Goal: Obtain resource: Obtain resource

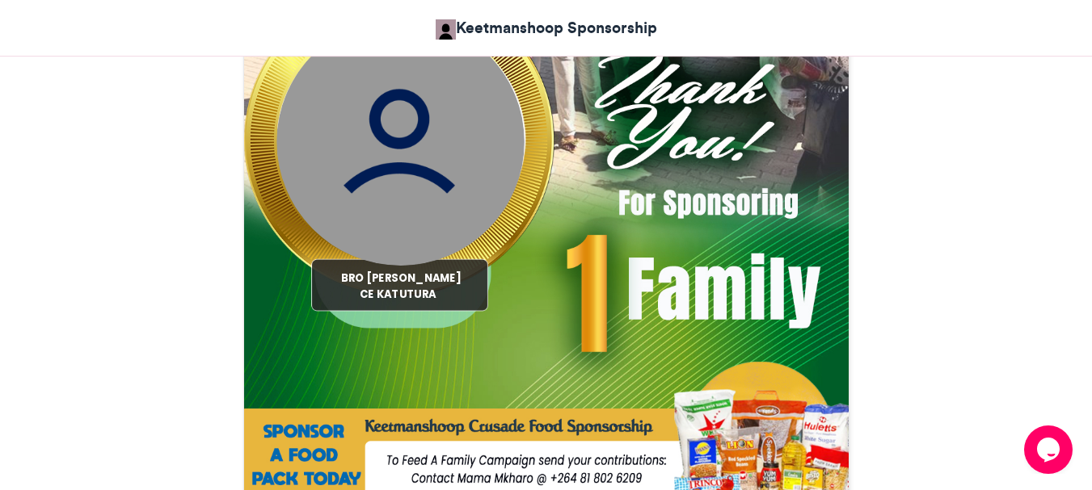
scroll to position [566, 0]
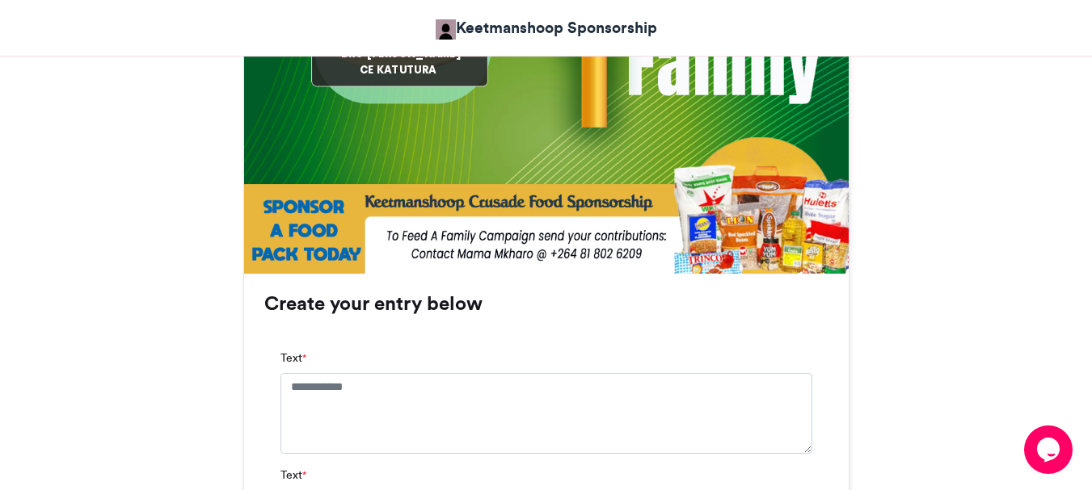
scroll to position [1050, 0]
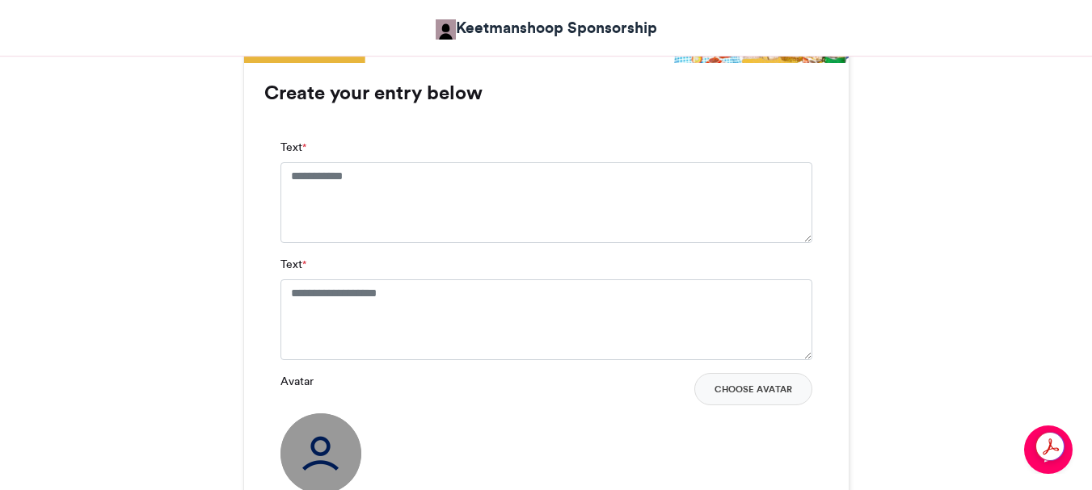
drag, startPoint x: 755, startPoint y: 389, endPoint x: 750, endPoint y: 371, distance: 18.7
click at [756, 387] on button "Choose Avatar" at bounding box center [753, 389] width 118 height 32
click at [740, 387] on button "Choose Avatar" at bounding box center [753, 389] width 118 height 32
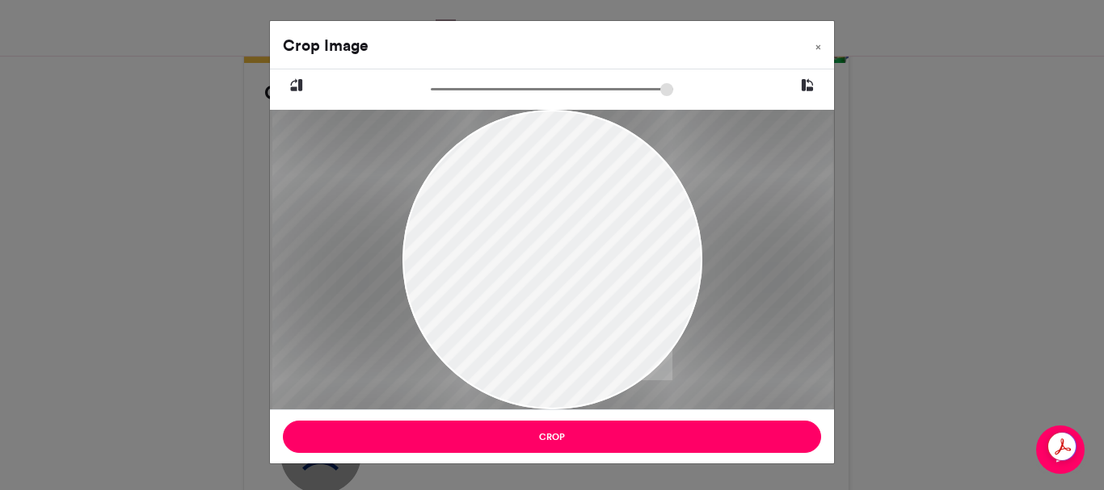
drag, startPoint x: 436, startPoint y: 89, endPoint x: 532, endPoint y: 125, distance: 102.8
click at [532, 97] on input "zoom" at bounding box center [552, 89] width 242 height 15
drag, startPoint x: 533, startPoint y: 219, endPoint x: 516, endPoint y: 253, distance: 37.9
click at [516, 253] on div at bounding box center [535, 293] width 561 height 747
drag, startPoint x: 534, startPoint y: 90, endPoint x: 562, endPoint y: 92, distance: 27.6
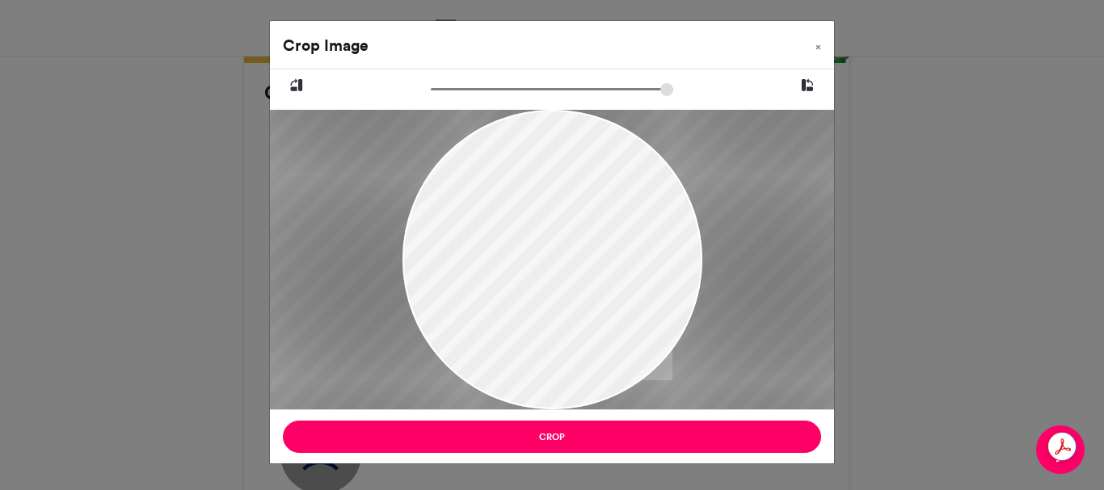
click at [562, 92] on input "zoom" at bounding box center [552, 89] width 242 height 15
drag, startPoint x: 553, startPoint y: 223, endPoint x: 578, endPoint y: 305, distance: 86.1
click at [578, 305] on div at bounding box center [558, 380] width 640 height 853
drag, startPoint x: 555, startPoint y: 86, endPoint x: 634, endPoint y: 111, distance: 82.8
click at [634, 97] on input "zoom" at bounding box center [552, 89] width 242 height 15
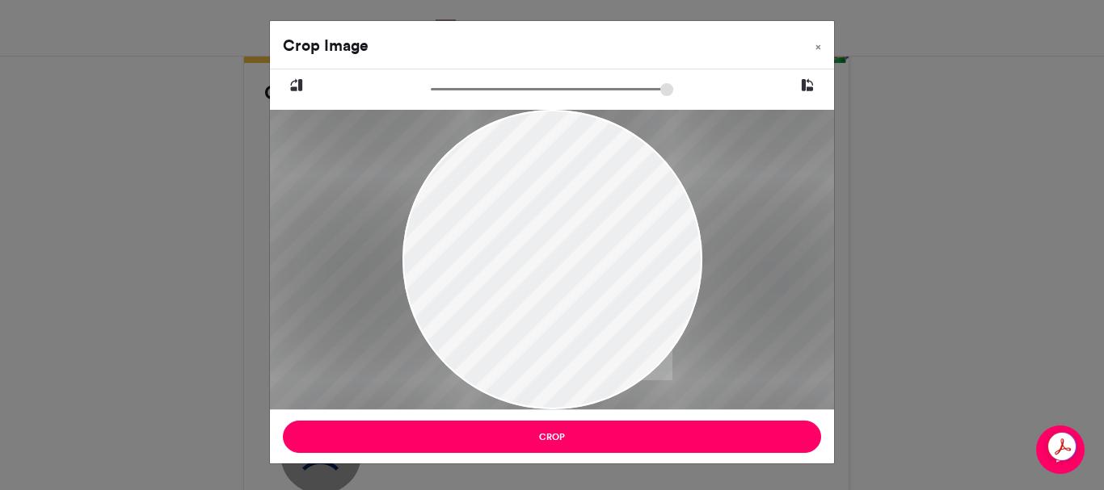
drag, startPoint x: 581, startPoint y: 385, endPoint x: 568, endPoint y: 334, distance: 52.5
click at [568, 334] on div at bounding box center [546, 368] width 839 height 1118
drag, startPoint x: 634, startPoint y: 89, endPoint x: 735, endPoint y: 120, distance: 105.6
type input "***"
click at [673, 97] on input "zoom" at bounding box center [552, 89] width 242 height 15
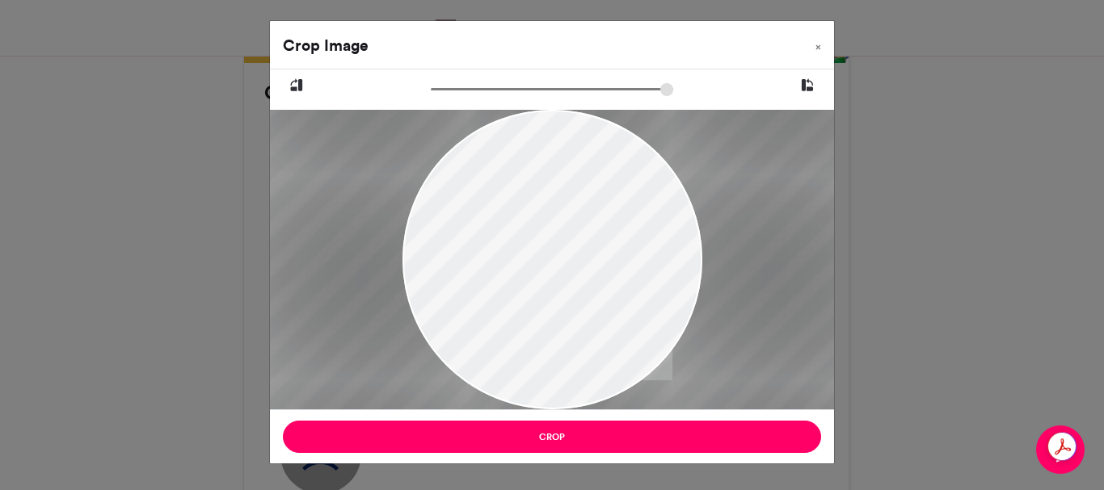
drag, startPoint x: 550, startPoint y: 257, endPoint x: 533, endPoint y: 219, distance: 41.6
click at [533, 219] on div at bounding box center [529, 341] width 928 height 1236
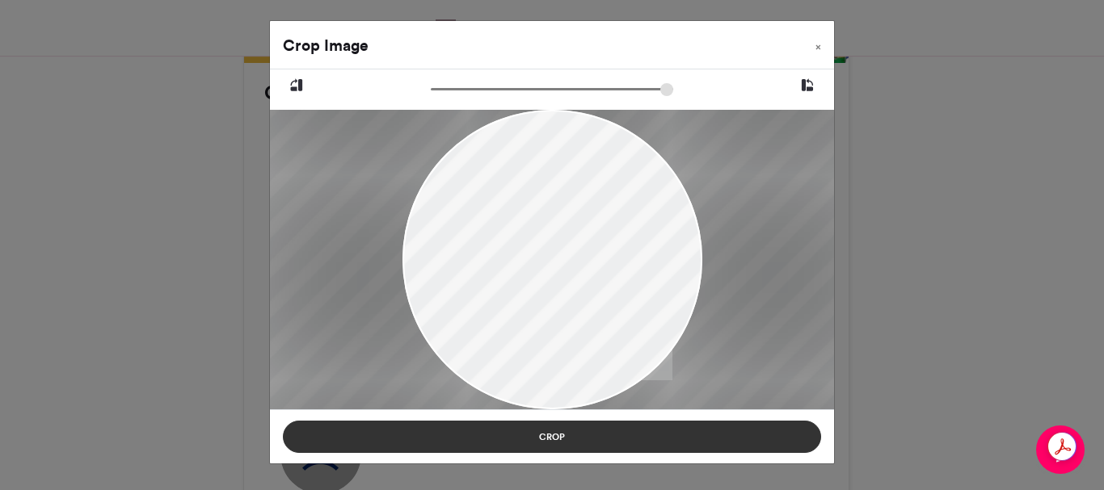
click at [562, 431] on button "Crop" at bounding box center [552, 437] width 538 height 32
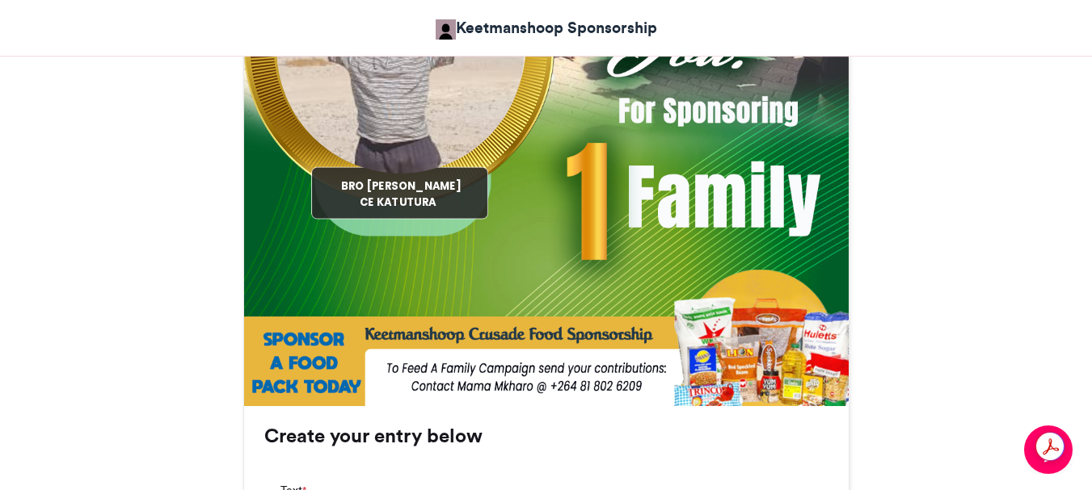
scroll to position [1131, 0]
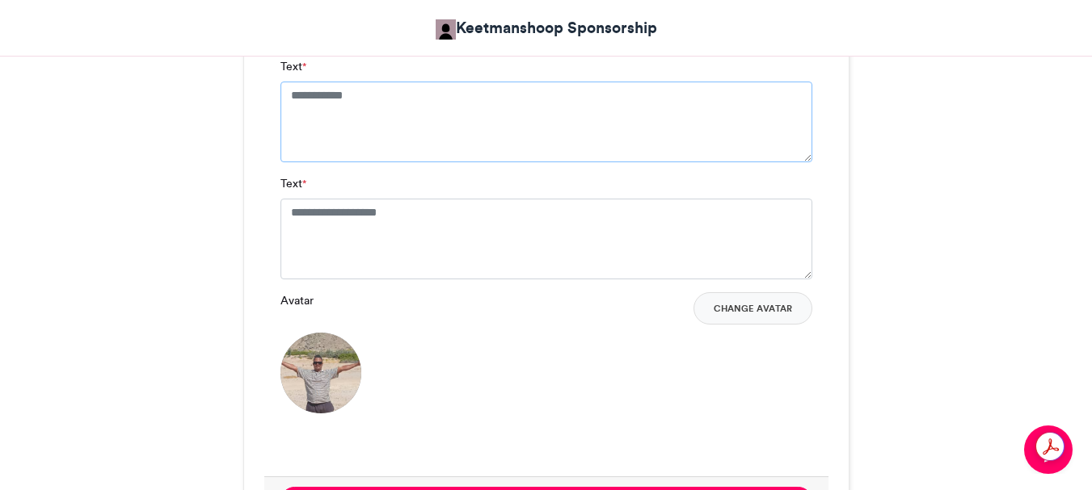
click at [291, 93] on textarea "Text *" at bounding box center [546, 122] width 532 height 81
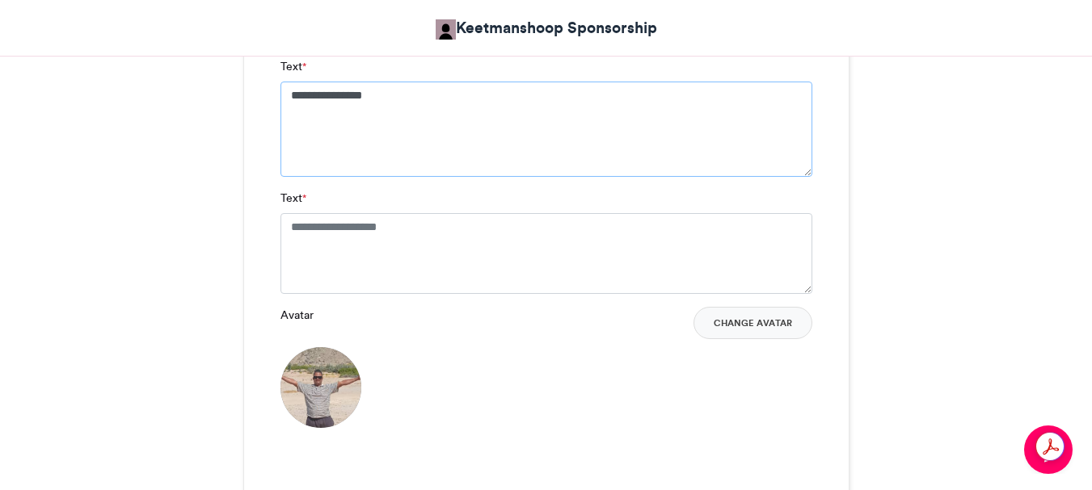
type textarea "**********"
click at [288, 225] on textarea "Text *" at bounding box center [546, 253] width 532 height 81
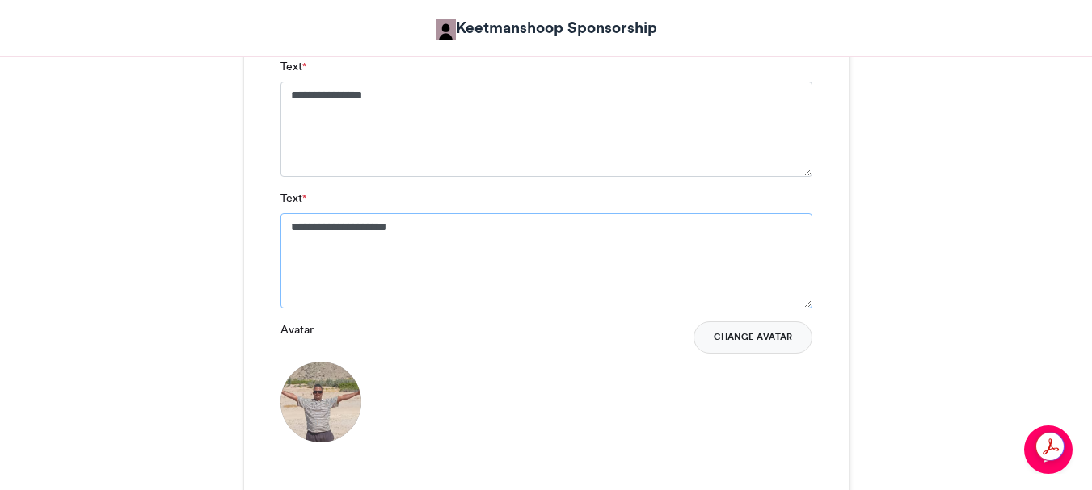
type textarea "**********"
click at [760, 332] on button "Change Avatar" at bounding box center [752, 338] width 119 height 32
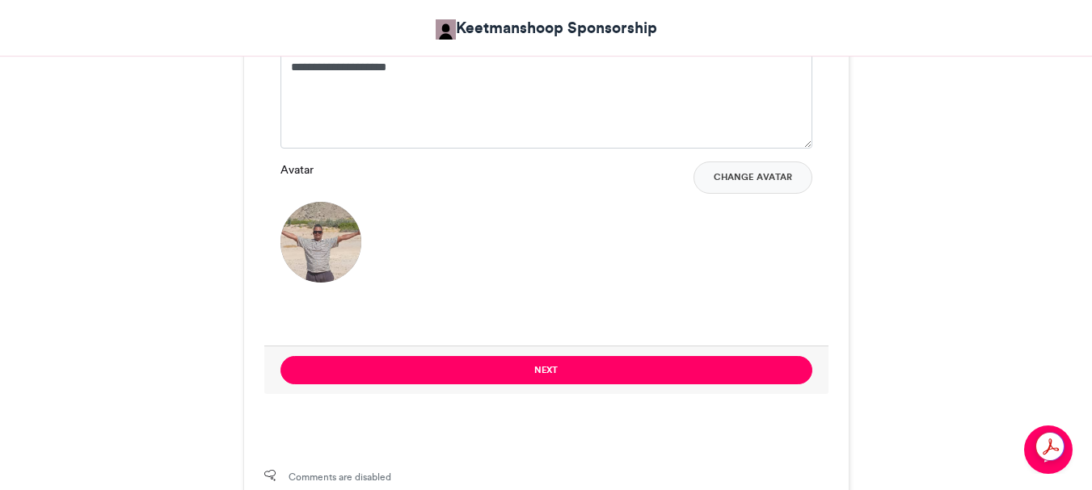
scroll to position [1293, 0]
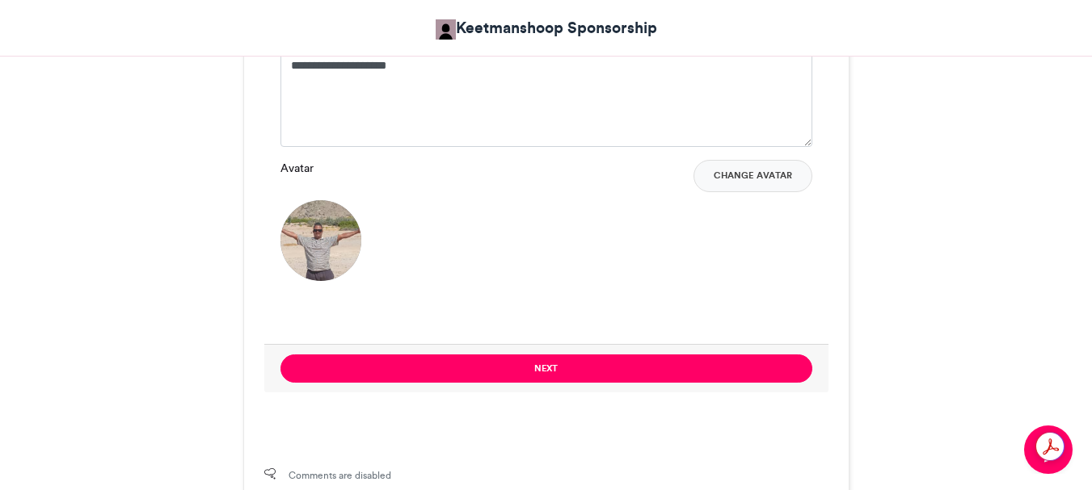
click at [540, 365] on button "Next" at bounding box center [546, 369] width 532 height 28
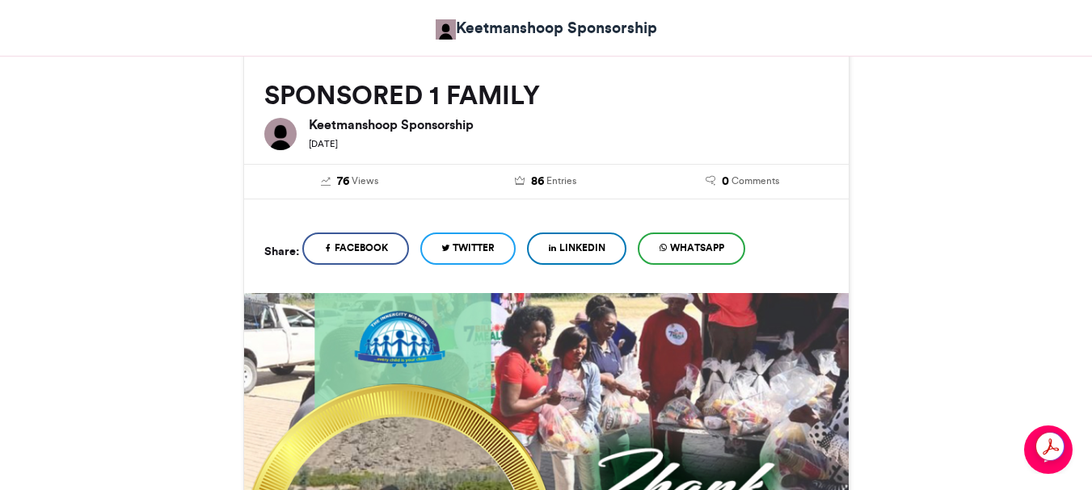
scroll to position [803, 0]
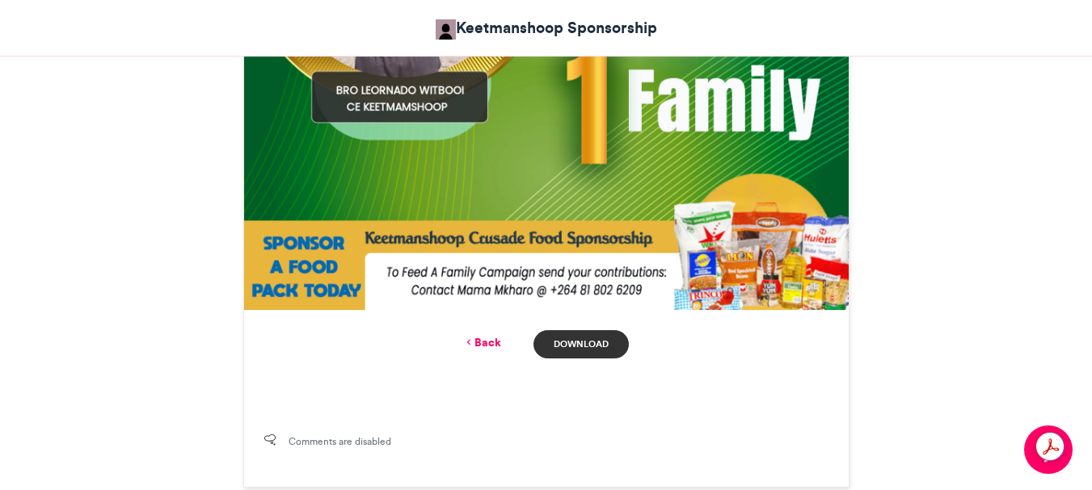
click at [584, 343] on link "Download" at bounding box center [580, 344] width 95 height 28
